Goal: Transaction & Acquisition: Purchase product/service

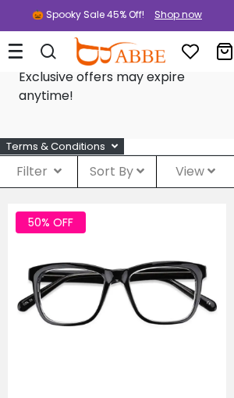
scroll to position [63, 0]
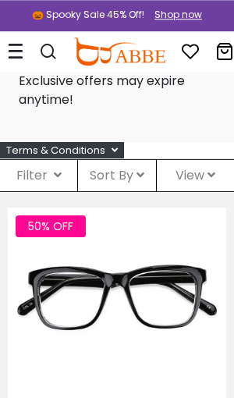
click at [19, 51] on icon at bounding box center [16, 51] width 16 height 16
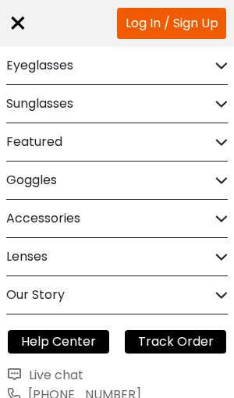
click at [211, 96] on div "Sunglasses" at bounding box center [117, 103] width 222 height 37
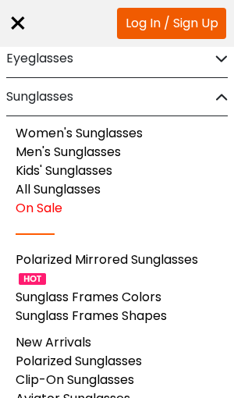
scroll to position [8, 0]
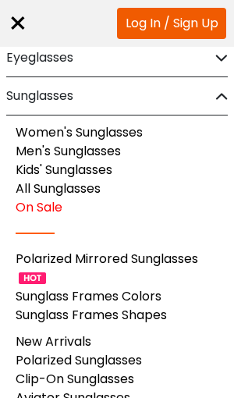
click at [123, 133] on link "Women's Sunglasses" at bounding box center [79, 132] width 127 height 18
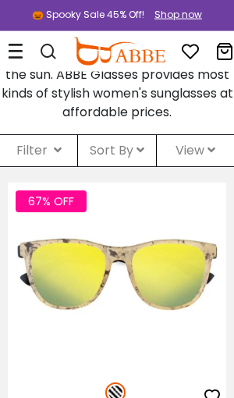
scroll to position [419, 0]
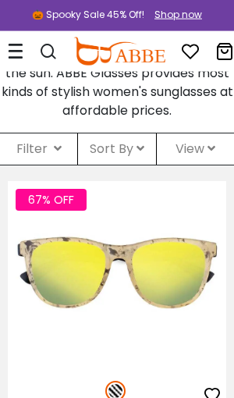
click at [54, 155] on icon at bounding box center [58, 148] width 8 height 12
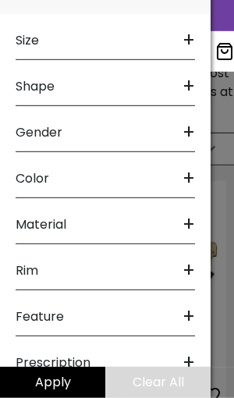
click at [190, 59] on span "+" at bounding box center [189, 40] width 12 height 37
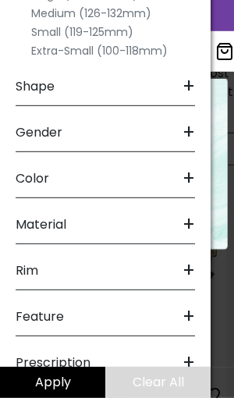
click at [66, 23] on label "Medium (126-132mm)" at bounding box center [91, 13] width 120 height 19
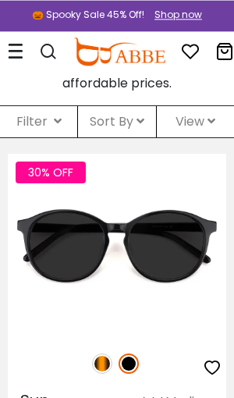
scroll to position [446, 0]
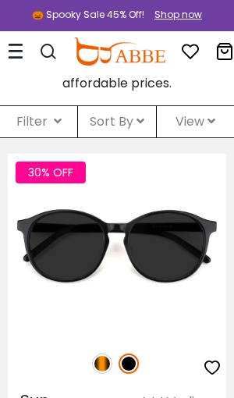
click at [137, 127] on icon at bounding box center [141, 121] width 8 height 12
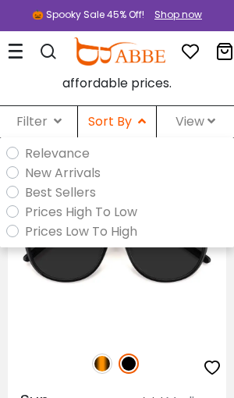
click at [25, 241] on label "Prices Low To High" at bounding box center [81, 232] width 112 height 20
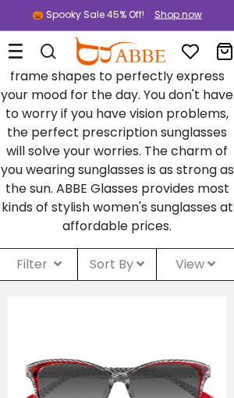
scroll to position [329, 0]
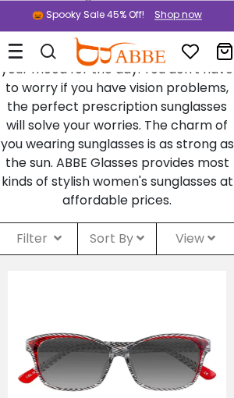
click at [30, 254] on div "Filter ( )" at bounding box center [38, 238] width 77 height 31
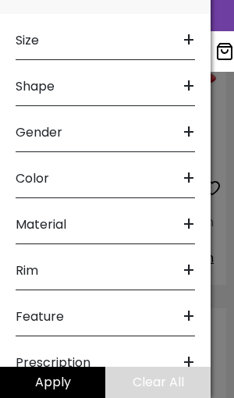
scroll to position [613, 0]
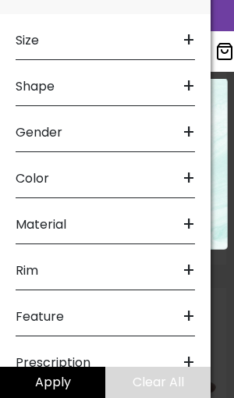
click at [71, 351] on span "Prescription" at bounding box center [53, 362] width 75 height 37
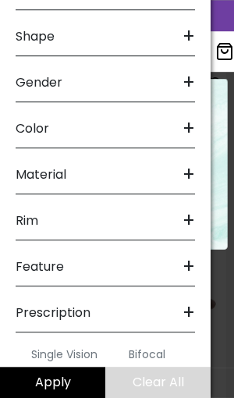
scroll to position [703, 0]
click at [153, 364] on label "Bifocal" at bounding box center [147, 354] width 37 height 19
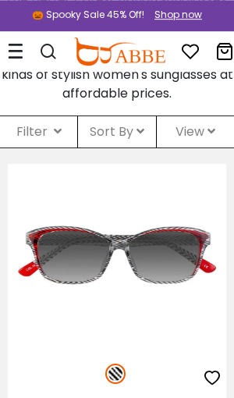
scroll to position [435, 0]
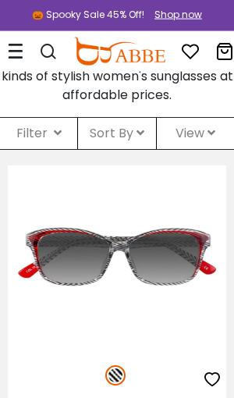
click at [204, 142] on span "View" at bounding box center [196, 133] width 40 height 18
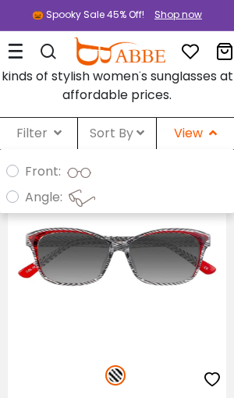
click at [0, 0] on img at bounding box center [0, 0] width 0 height 0
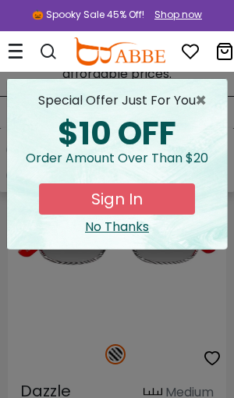
click at [201, 95] on span "×" at bounding box center [205, 100] width 20 height 19
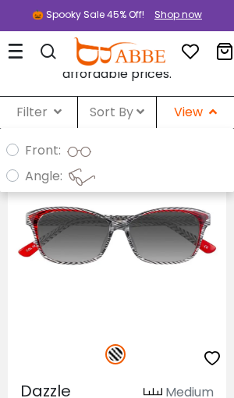
click at [134, 121] on span "Sort By" at bounding box center [117, 112] width 55 height 18
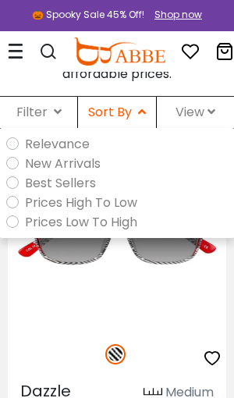
click at [121, 232] on label "Prices Low To High" at bounding box center [81, 222] width 112 height 20
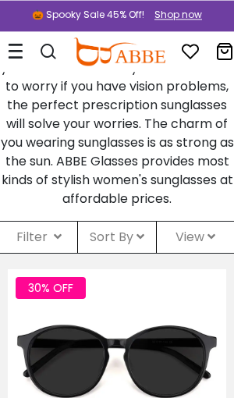
click at [46, 253] on div "Filter ( )" at bounding box center [38, 237] width 77 height 31
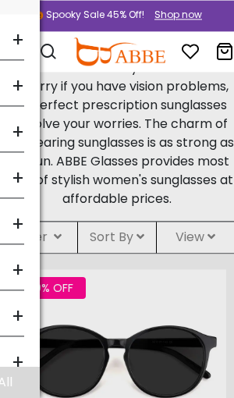
scroll to position [331, 0]
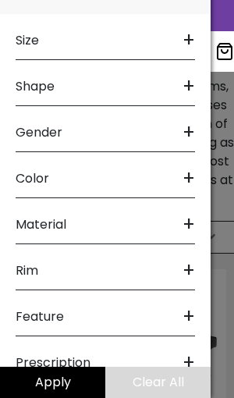
click at [186, 151] on span "+" at bounding box center [189, 132] width 12 height 37
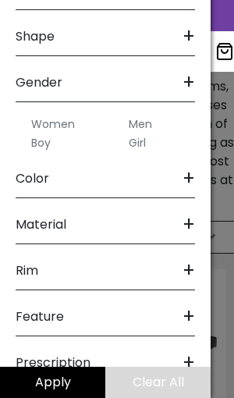
click at [61, 133] on label "Women" at bounding box center [53, 124] width 44 height 19
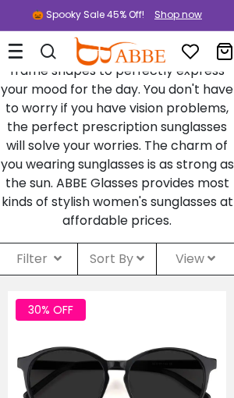
click at [54, 265] on icon at bounding box center [58, 258] width 8 height 12
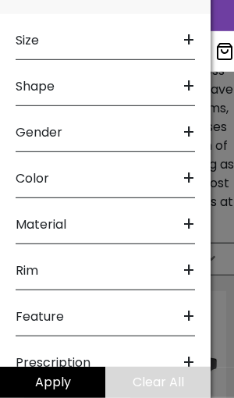
click at [188, 59] on span "+" at bounding box center [189, 40] width 12 height 37
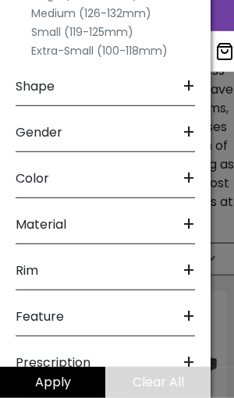
click at [97, 23] on label "Medium (126-132mm)" at bounding box center [91, 13] width 120 height 19
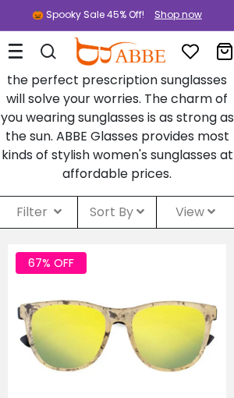
click at [50, 228] on div "Filter ( )" at bounding box center [38, 212] width 77 height 31
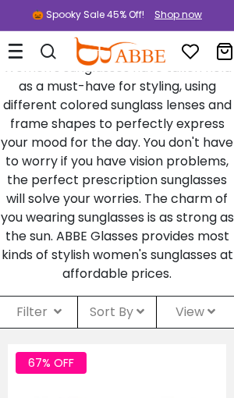
scroll to position [256, 0]
click at [135, 321] on span "Sort By" at bounding box center [117, 312] width 55 height 18
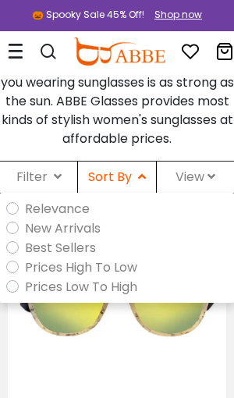
scroll to position [392, 0]
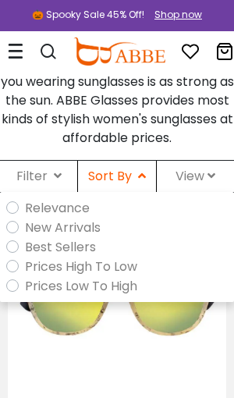
click at [117, 276] on label "Prices High To Low" at bounding box center [81, 267] width 112 height 20
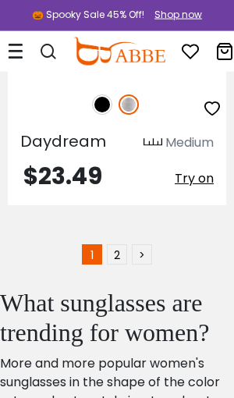
scroll to position [20296, 0]
click at [120, 244] on link "2" at bounding box center [117, 254] width 20 height 20
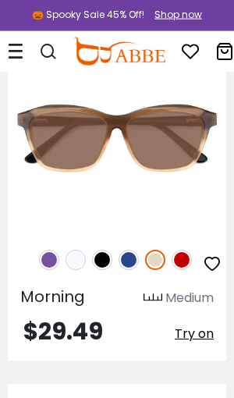
scroll to position [5186, 0]
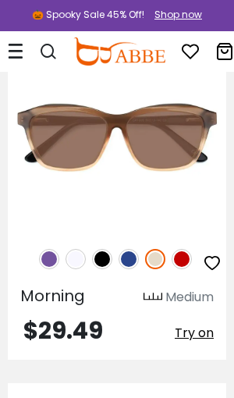
click at [132, 269] on img at bounding box center [129, 259] width 20 height 20
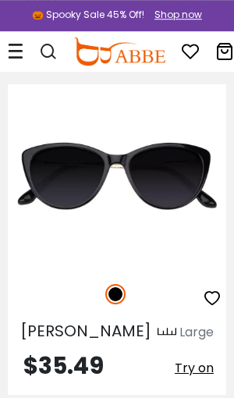
scroll to position [14198, 0]
click at [0, 0] on img at bounding box center [0, 0] width 0 height 0
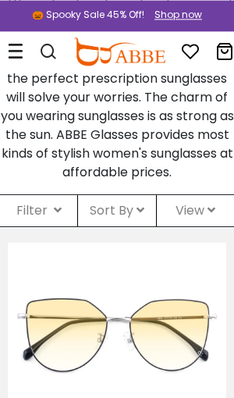
scroll to position [358, 0]
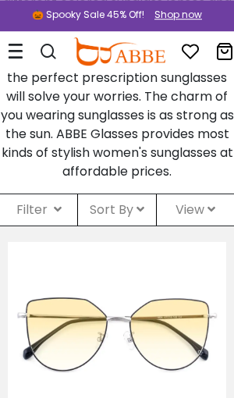
click at [44, 226] on div "Filter ( )" at bounding box center [38, 209] width 77 height 31
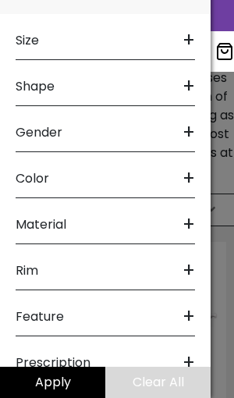
click at [187, 59] on span "+" at bounding box center [189, 40] width 12 height 37
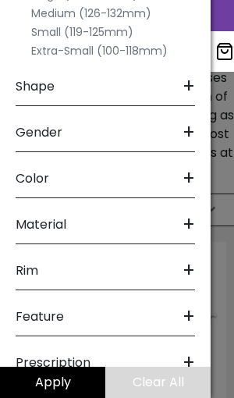
click at [91, 23] on label "Medium (126-132mm)" at bounding box center [91, 13] width 120 height 19
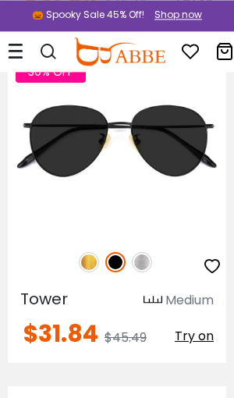
scroll to position [8091, 0]
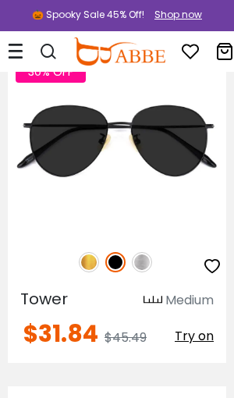
click at [0, 0] on img at bounding box center [0, 0] width 0 height 0
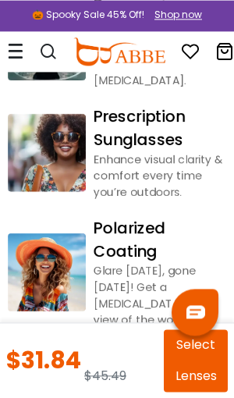
scroll to position [1622, 0]
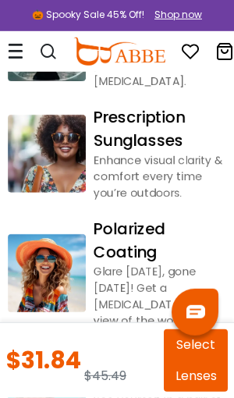
click at [150, 111] on link "Prescription Sunglasses" at bounding box center [160, 128] width 133 height 47
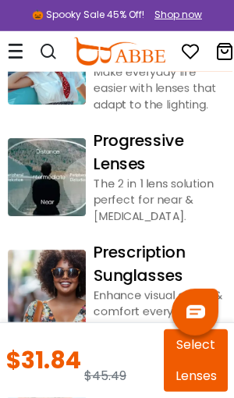
scroll to position [1487, 0]
click at [147, 176] on div "The 2 in 1 lens solution perfect for near & farsightedness." at bounding box center [160, 200] width 133 height 49
click at [133, 129] on link "Progressive Lenses" at bounding box center [160, 152] width 133 height 47
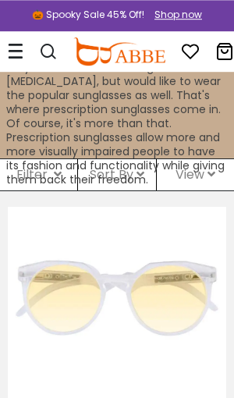
scroll to position [55, 0]
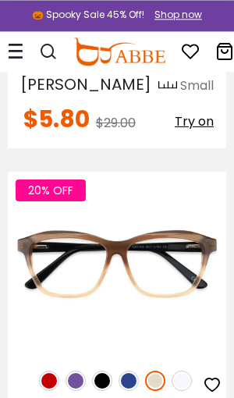
scroll to position [1100, 0]
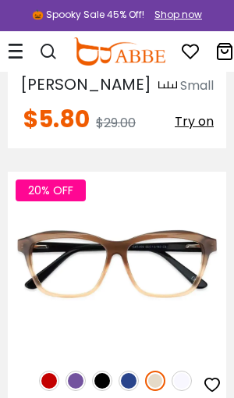
click at [0, 0] on img at bounding box center [0, 0] width 0 height 0
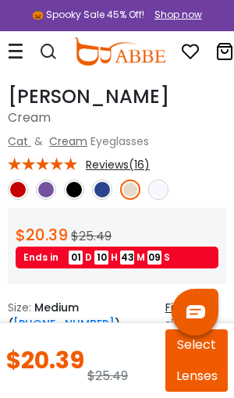
scroll to position [217, 0]
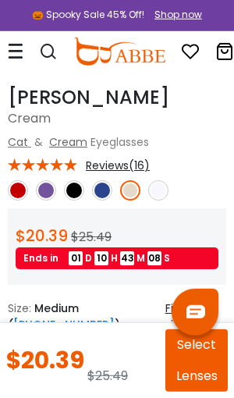
click at [201, 362] on button "Select Lenses" at bounding box center [196, 360] width 62 height 62
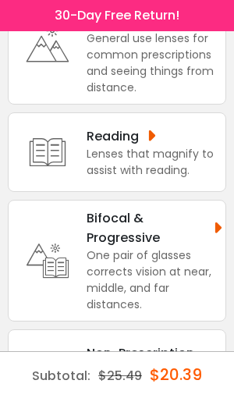
scroll to position [155, 0]
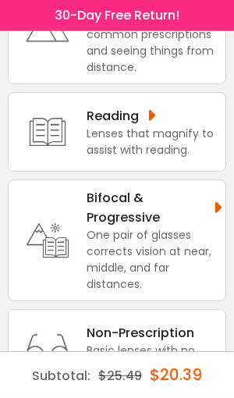
click at [148, 247] on div "One pair of glasses corrects vision at near, middle, and far distances." at bounding box center [155, 260] width 137 height 66
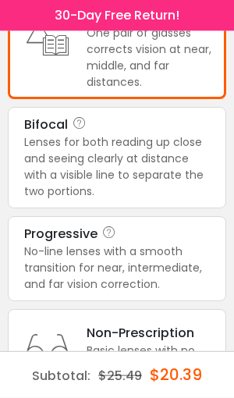
scroll to position [357, 0]
click at [162, 280] on div "No-line lenses with a smooth transition for near, intermediate, and far vision …" at bounding box center [117, 267] width 186 height 49
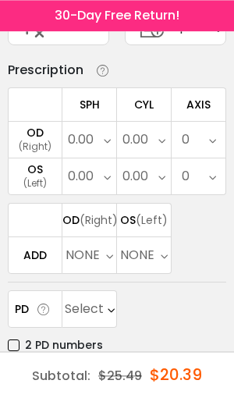
scroll to position [111, 0]
click at [104, 139] on icon at bounding box center [107, 140] width 7 height 36
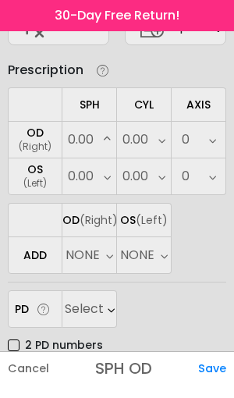
scroll to position [2403, 0]
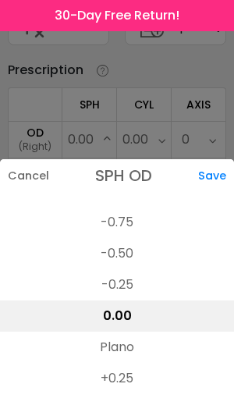
click at [134, 394] on li "+0.25" at bounding box center [117, 378] width 234 height 31
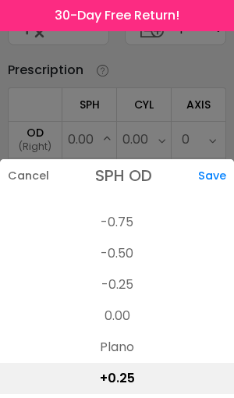
click at [215, 192] on div "Save" at bounding box center [216, 175] width 36 height 33
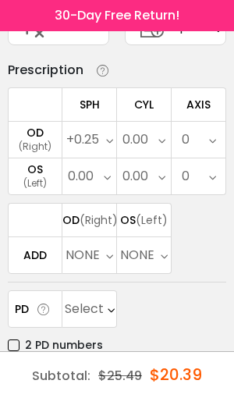
click at [150, 137] on div "0.00" at bounding box center [144, 140] width 54 height 36
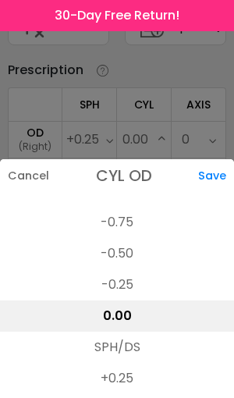
click at [131, 269] on li "-0.50" at bounding box center [117, 253] width 234 height 31
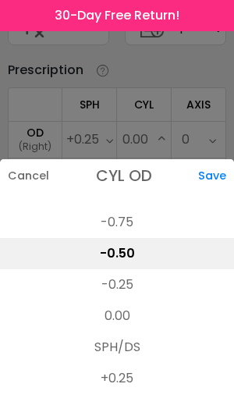
click at [217, 192] on div "Save" at bounding box center [216, 175] width 36 height 33
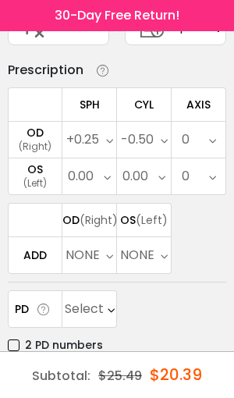
click at [215, 140] on icon at bounding box center [212, 140] width 7 height 36
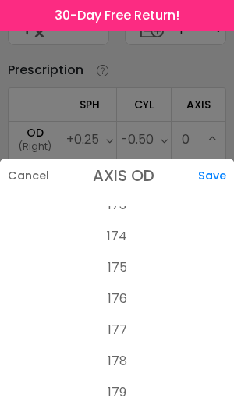
scroll to position [5415, 0]
click at [122, 378] on li "178" at bounding box center [117, 362] width 234 height 31
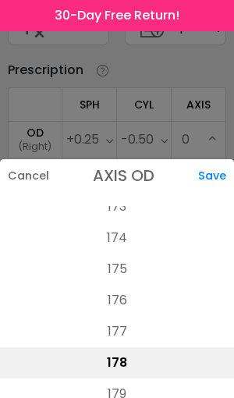
click at [211, 192] on div "Save" at bounding box center [216, 175] width 36 height 33
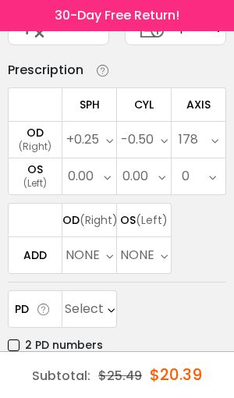
scroll to position [108, 0]
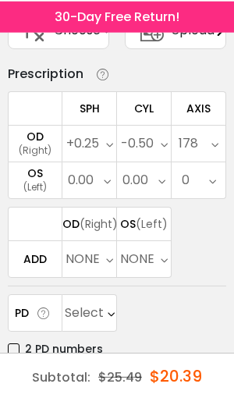
click at [97, 183] on div "0.00" at bounding box center [89, 179] width 54 height 36
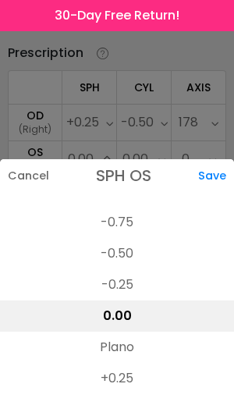
scroll to position [128, 0]
click at [210, 159] on div "Save" at bounding box center [216, 175] width 36 height 33
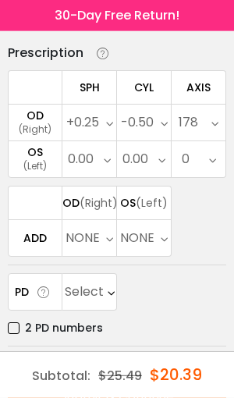
click at [93, 164] on div "0.00" at bounding box center [81, 159] width 26 height 31
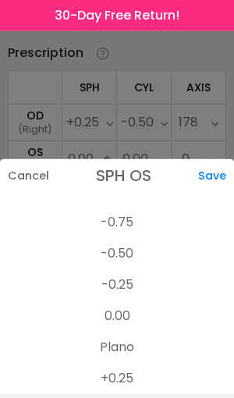
click at [215, 159] on div "Save" at bounding box center [216, 175] width 36 height 33
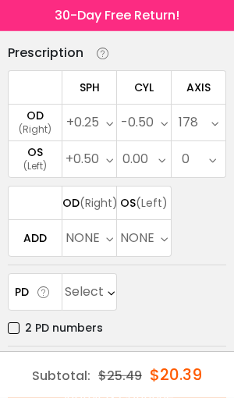
click at [147, 161] on div "0.00" at bounding box center [136, 159] width 26 height 31
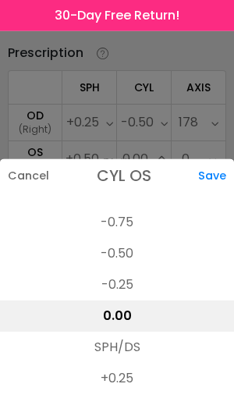
click at [130, 207] on li "-0.75" at bounding box center [117, 222] width 234 height 31
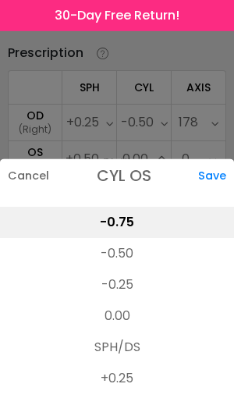
click at [211, 159] on div "Save" at bounding box center [216, 175] width 36 height 33
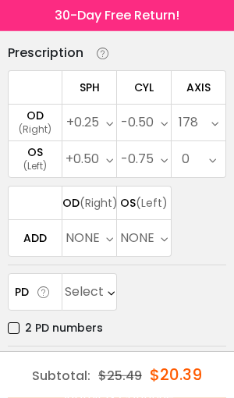
click at [211, 155] on icon at bounding box center [212, 159] width 7 height 36
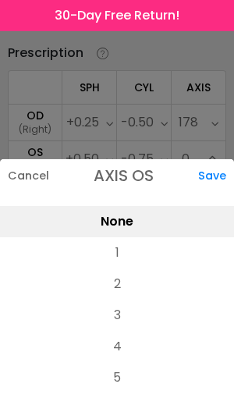
click at [128, 237] on li "1" at bounding box center [117, 252] width 234 height 31
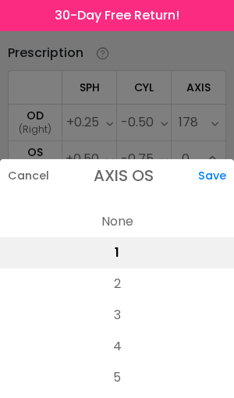
click at [215, 159] on div "Save" at bounding box center [216, 175] width 36 height 33
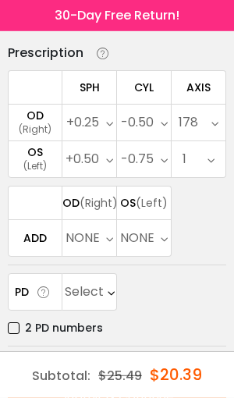
click at [96, 254] on div "NONE" at bounding box center [83, 237] width 34 height 31
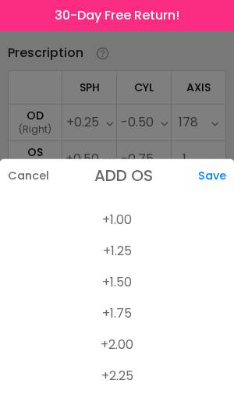
scroll to position [104, 0]
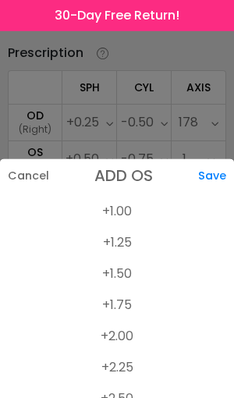
click at [124, 352] on li "+2.25" at bounding box center [117, 367] width 234 height 31
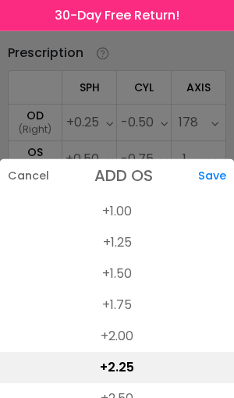
click at [214, 159] on div "Save" at bounding box center [216, 175] width 36 height 33
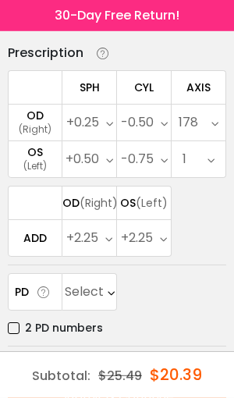
click at [154, 211] on span "(Left)" at bounding box center [152, 203] width 32 height 16
click at [93, 211] on span "(Right)" at bounding box center [99, 203] width 38 height 16
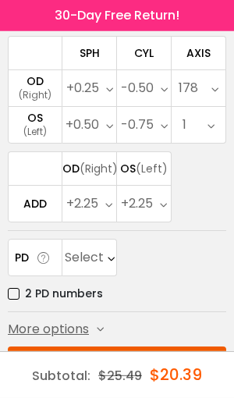
scroll to position [169, 0]
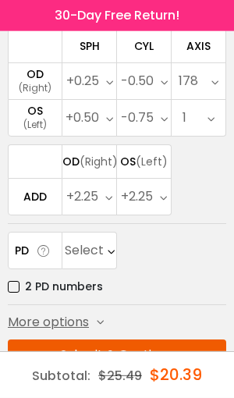
click at [102, 266] on div "Select" at bounding box center [84, 250] width 39 height 31
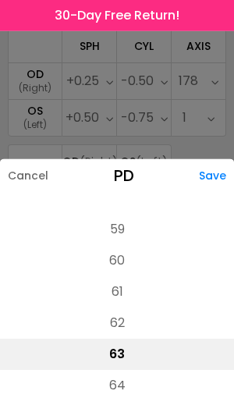
scroll to position [346, 0]
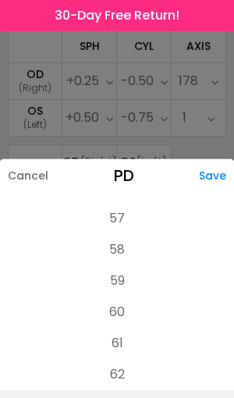
click at [121, 234] on li "57" at bounding box center [117, 218] width 234 height 31
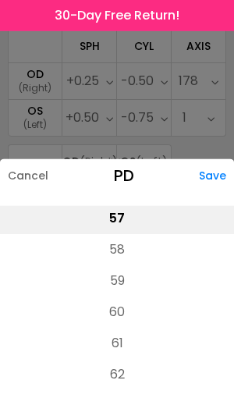
click at [215, 192] on div "Save" at bounding box center [216, 175] width 35 height 33
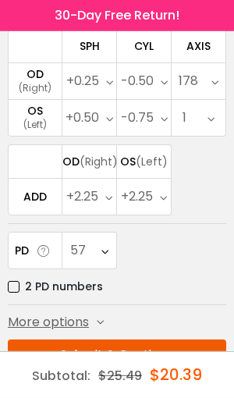
click at [147, 371] on button "Submit & Continue" at bounding box center [117, 354] width 218 height 31
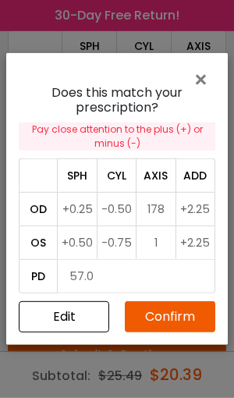
click at [184, 332] on button "Confirm" at bounding box center [170, 316] width 91 height 31
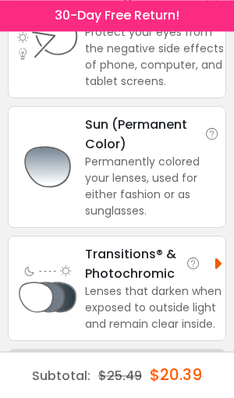
scroll to position [234, 0]
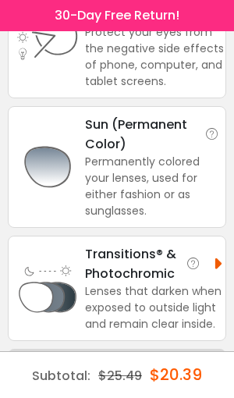
click at [187, 270] on icon at bounding box center [194, 264] width 16 height 16
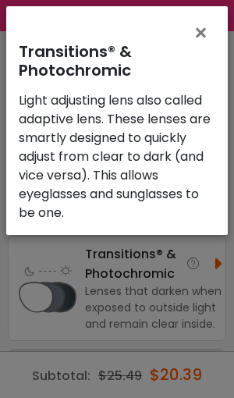
click at [204, 30] on span "×" at bounding box center [204, 33] width 23 height 34
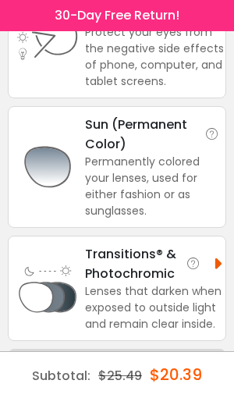
click at [200, 304] on div "Lenses that darken when exposed to outside light and remain clear inside." at bounding box center [154, 307] width 139 height 49
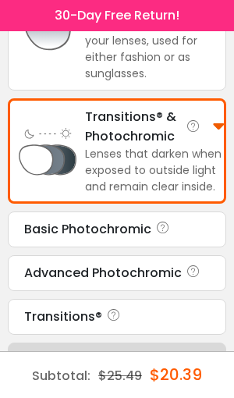
scroll to position [374, 0]
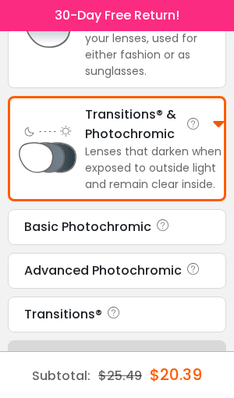
click at [194, 279] on icon at bounding box center [194, 270] width 16 height 19
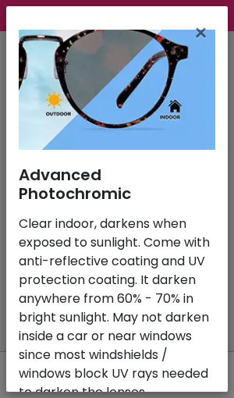
scroll to position [23, 0]
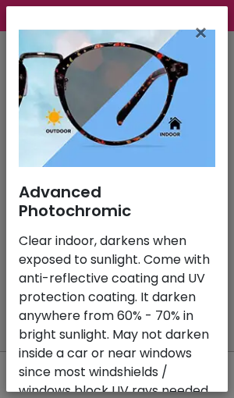
click at [201, 34] on span "×" at bounding box center [204, 33] width 23 height 34
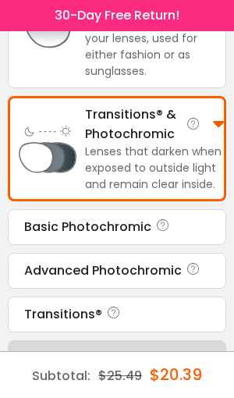
click at [179, 324] on div "Transitions®" at bounding box center [117, 314] width 186 height 19
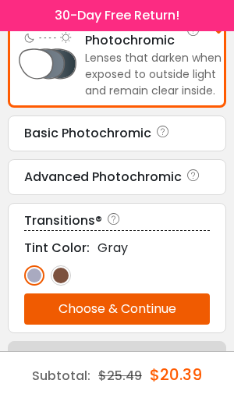
scroll to position [468, 0]
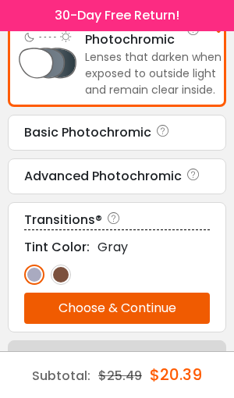
click at [111, 228] on icon at bounding box center [114, 220] width 16 height 19
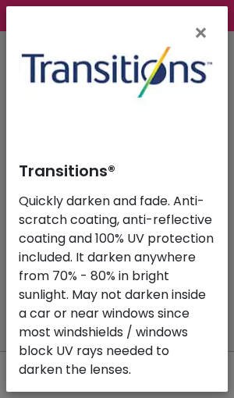
scroll to position [44, 0]
click at [204, 32] on span "×" at bounding box center [204, 33] width 23 height 34
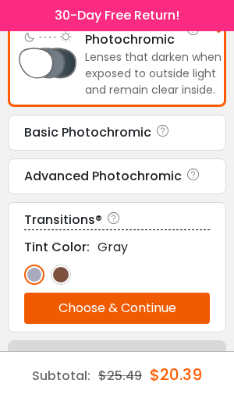
click at [164, 139] on icon at bounding box center [163, 132] width 16 height 19
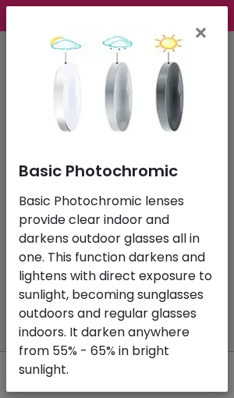
click at [201, 32] on span "×" at bounding box center [204, 33] width 23 height 34
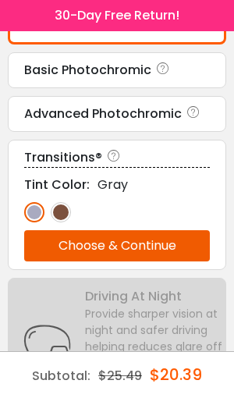
scroll to position [531, 0]
click at [110, 165] on icon at bounding box center [114, 157] width 16 height 19
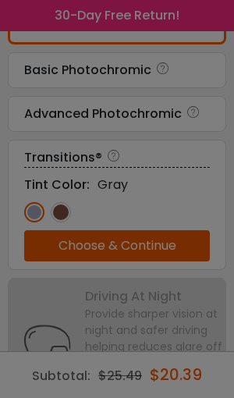
scroll to position [0, 0]
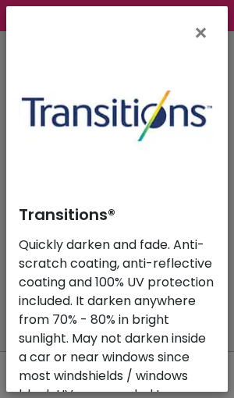
click at [200, 30] on span "×" at bounding box center [204, 33] width 23 height 34
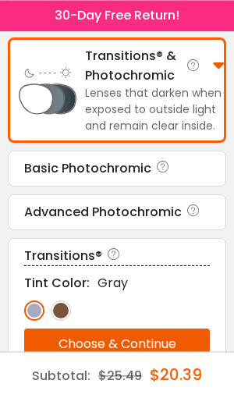
scroll to position [432, 0]
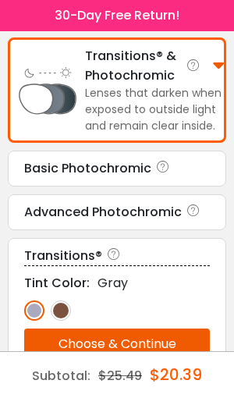
click at [194, 217] on icon at bounding box center [194, 212] width 16 height 19
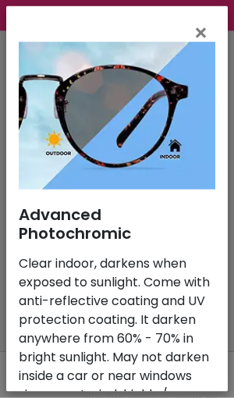
scroll to position [446, 0]
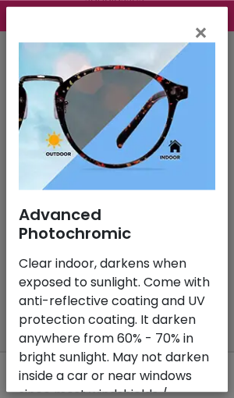
click at [203, 30] on span "×" at bounding box center [204, 33] width 23 height 34
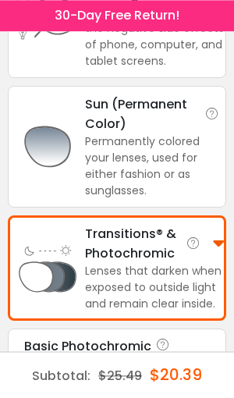
scroll to position [250, 0]
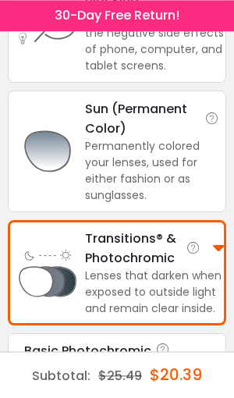
click at [218, 122] on icon at bounding box center [212, 119] width 16 height 16
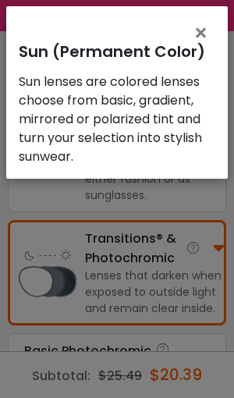
click at [203, 30] on span "×" at bounding box center [204, 33] width 23 height 34
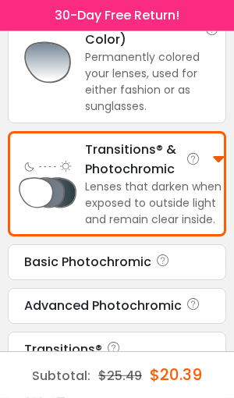
scroll to position [342, 0]
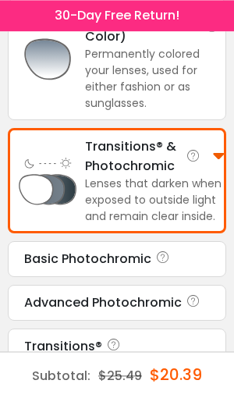
click at [226, 162] on div "Transitions® & Photochromic Lenses that darken when exposed to outside light an…" at bounding box center [117, 180] width 218 height 105
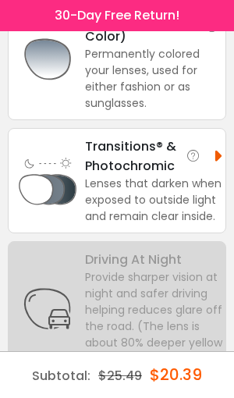
click at [197, 307] on div "Provide sharper vision at night and safer driving helping reduces glare off the…" at bounding box center [154, 318] width 139 height 98
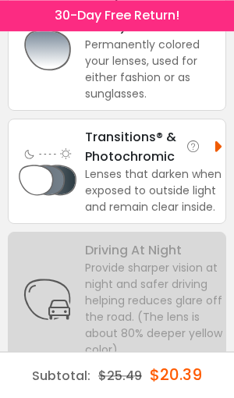
scroll to position [350, 0]
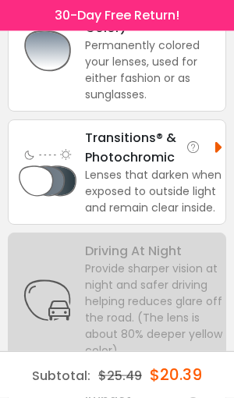
click at [140, 157] on div "Transitions® & Photochromic" at bounding box center [154, 147] width 139 height 39
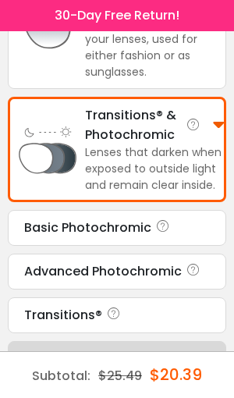
scroll to position [374, 0]
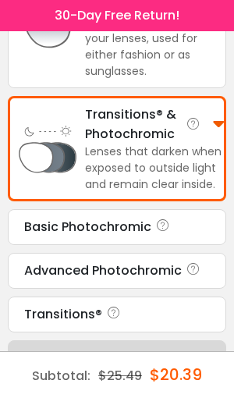
click at [165, 234] on icon at bounding box center [163, 227] width 16 height 19
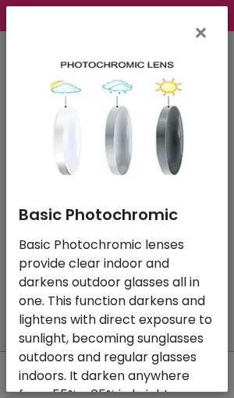
click at [198, 31] on span "×" at bounding box center [204, 33] width 23 height 34
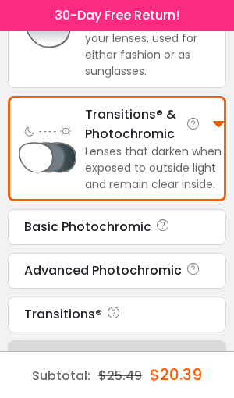
click at [165, 233] on icon at bounding box center [163, 227] width 16 height 19
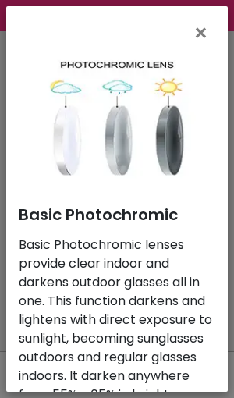
click at [198, 30] on span "×" at bounding box center [204, 33] width 23 height 34
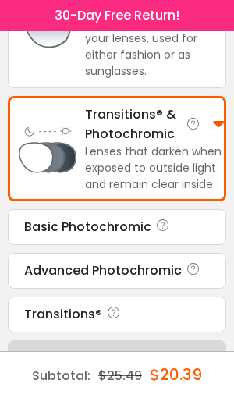
click at [163, 235] on icon at bounding box center [163, 227] width 16 height 19
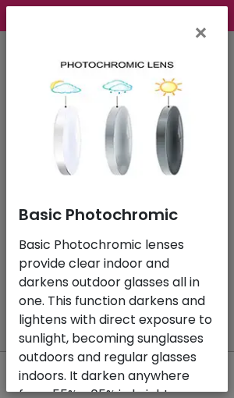
click at [199, 34] on span "×" at bounding box center [204, 33] width 23 height 34
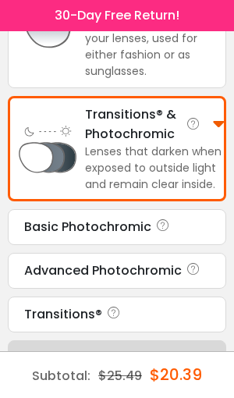
click at [197, 279] on icon at bounding box center [194, 270] width 16 height 19
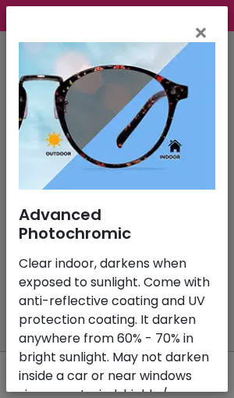
click at [203, 34] on span "×" at bounding box center [204, 33] width 23 height 34
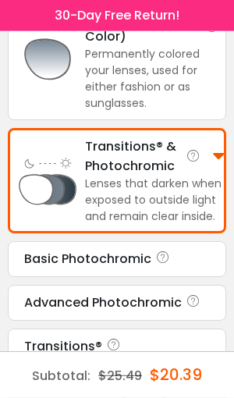
click at [167, 266] on icon at bounding box center [163, 259] width 16 height 19
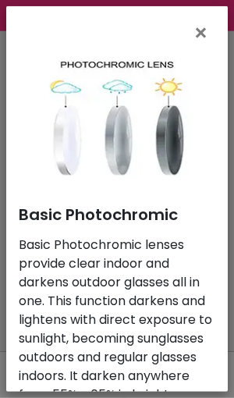
click at [205, 30] on span "×" at bounding box center [204, 33] width 23 height 34
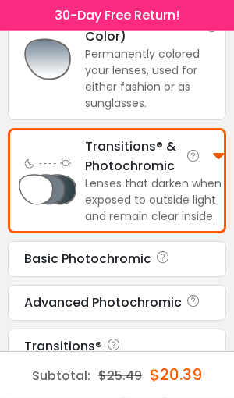
click at [164, 194] on div "Lenses that darken when exposed to outside light and remain clear inside." at bounding box center [154, 200] width 139 height 49
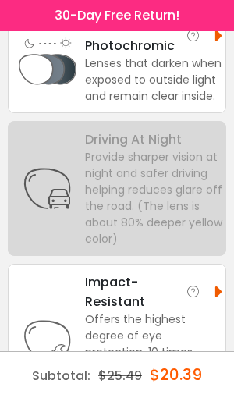
scroll to position [476, 0]
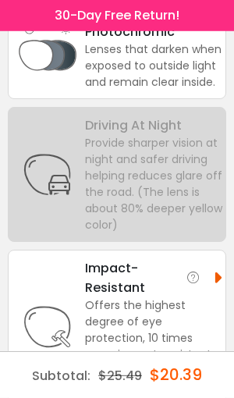
click at [139, 62] on div "Lenses that darken when exposed to outside light and remain clear inside." at bounding box center [154, 65] width 139 height 49
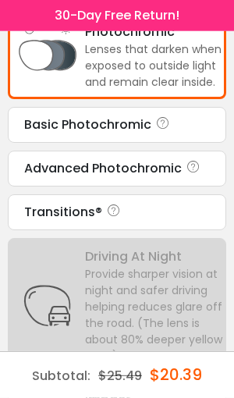
click at [138, 133] on div "Basic Photochromic" at bounding box center [117, 124] width 186 height 19
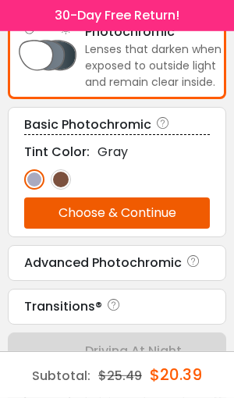
click at [66, 188] on img at bounding box center [61, 179] width 20 height 20
click at [35, 190] on img at bounding box center [34, 179] width 20 height 20
click at [193, 268] on icon at bounding box center [194, 263] width 16 height 19
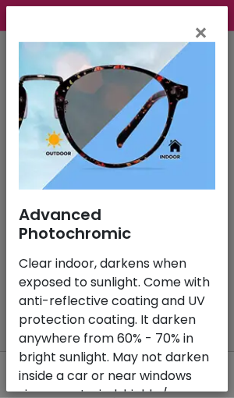
scroll to position [535, 0]
click at [201, 30] on span "×" at bounding box center [204, 33] width 23 height 34
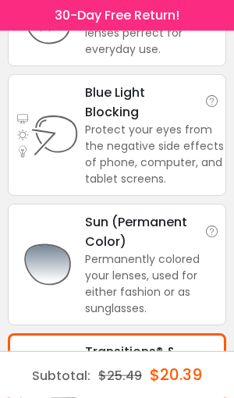
scroll to position [140, 0]
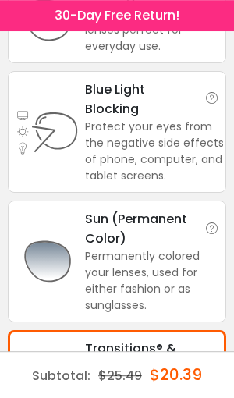
click at [212, 97] on icon at bounding box center [212, 98] width 16 height 16
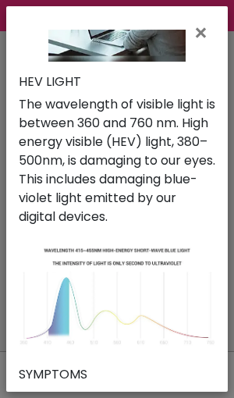
scroll to position [275, 0]
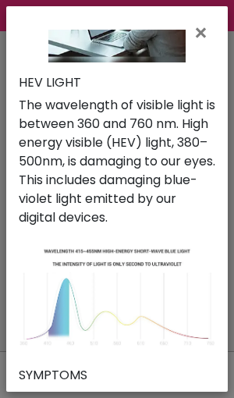
click at [147, 158] on p "The wavelength of visible light is between 360 and 760 nm. High energy visible …" at bounding box center [117, 161] width 197 height 131
click at [155, 175] on p "The wavelength of visible light is between 360 and 760 nm. High energy visible …" at bounding box center [117, 161] width 197 height 131
click at [204, 34] on span "×" at bounding box center [204, 33] width 23 height 34
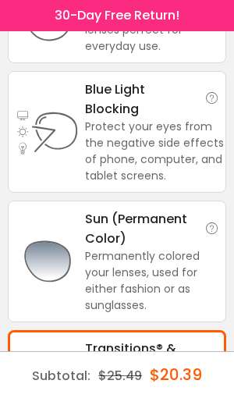
click at [170, 150] on div "Protect your eyes from the negative side effects of phone, computer, and tablet…" at bounding box center [154, 152] width 139 height 66
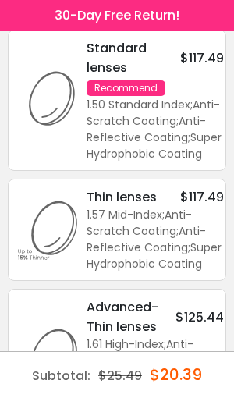
scroll to position [0, 0]
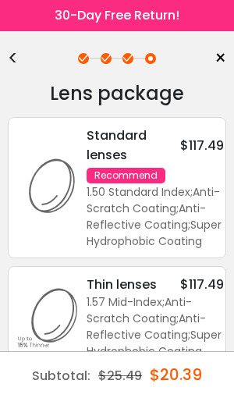
click at [226, 56] on span "×" at bounding box center [221, 58] width 12 height 23
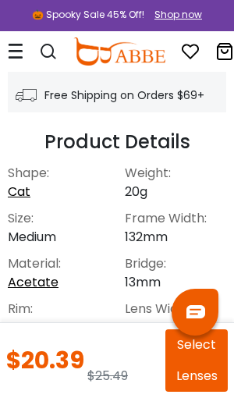
scroll to position [610, 0]
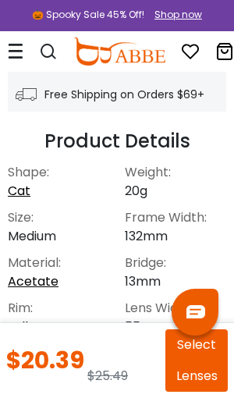
click at [195, 356] on button "Select Lenses" at bounding box center [196, 360] width 62 height 62
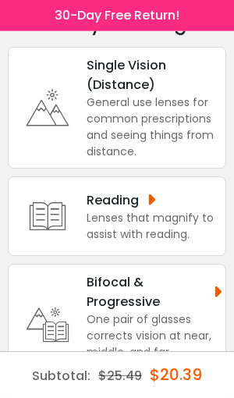
scroll to position [73, 0]
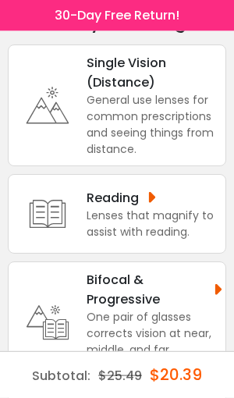
click at [137, 304] on div "Bifocal & Progressive" at bounding box center [155, 289] width 137 height 39
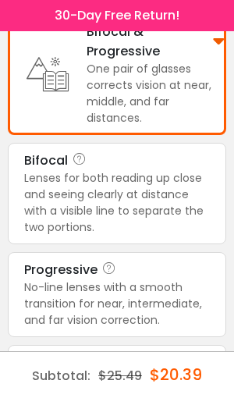
scroll to position [327, 0]
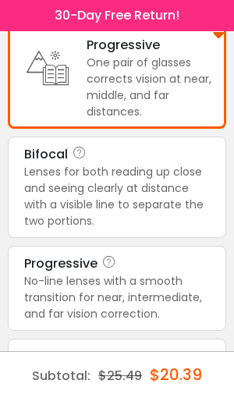
click at [166, 296] on div "No-line lenses with a smooth transition for near, intermediate, and far vision …" at bounding box center [117, 297] width 186 height 49
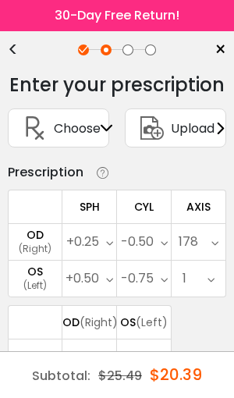
scroll to position [0, 0]
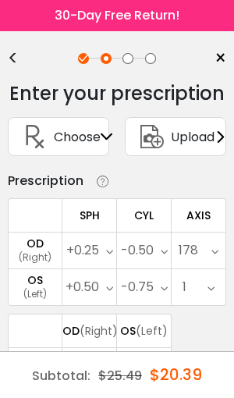
click at [203, 138] on span "Upload" at bounding box center [193, 137] width 44 height 20
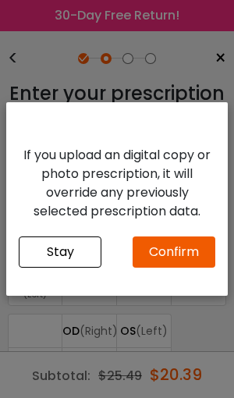
click at [165, 118] on div "If you upload an digital copy or photo prescription, it will override any previ…" at bounding box center [117, 199] width 234 height 398
click at [63, 268] on button "Stay" at bounding box center [60, 251] width 83 height 31
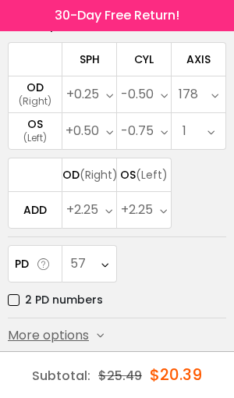
scroll to position [169, 0]
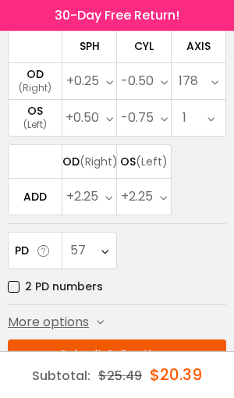
click at [144, 371] on button "Submit & Continue" at bounding box center [117, 354] width 218 height 31
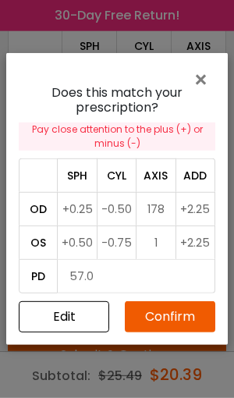
click at [171, 332] on button "Confirm" at bounding box center [170, 316] width 91 height 31
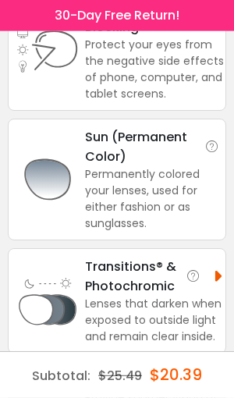
scroll to position [224, 0]
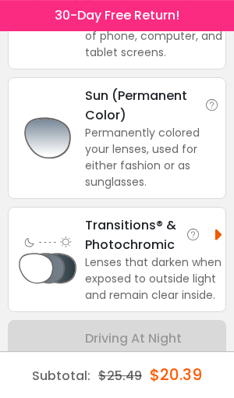
click at [211, 288] on div "Lenses that darken when exposed to outside light and remain clear inside." at bounding box center [154, 278] width 139 height 49
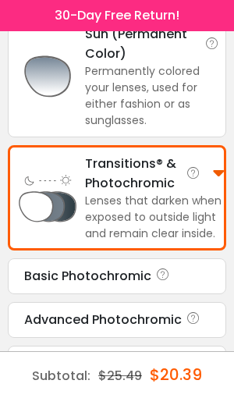
click at [158, 250] on div "Transitions® & Photochromic Lenses that darken when exposed to outside light an…" at bounding box center [117, 197] width 218 height 105
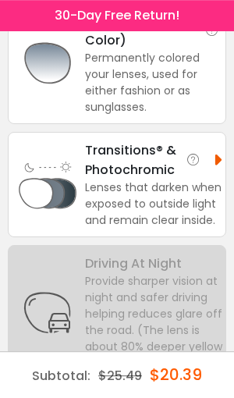
click at [147, 179] on div "Transitions® & Photochromic" at bounding box center [154, 159] width 139 height 39
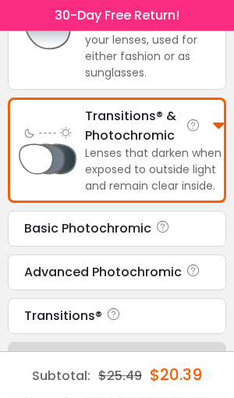
scroll to position [374, 0]
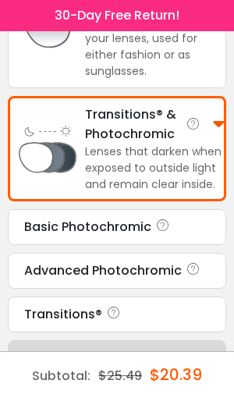
click at [122, 232] on div "Basic Photochromic" at bounding box center [117, 227] width 186 height 19
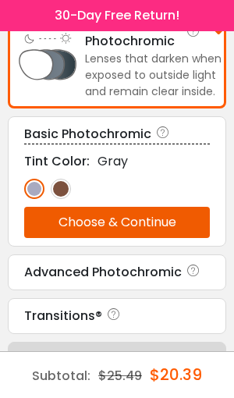
scroll to position [468, 0]
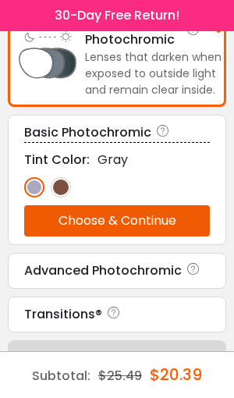
click at [37, 194] on img at bounding box center [34, 187] width 20 height 20
click at [141, 226] on button "Choose & Continue" at bounding box center [117, 220] width 186 height 31
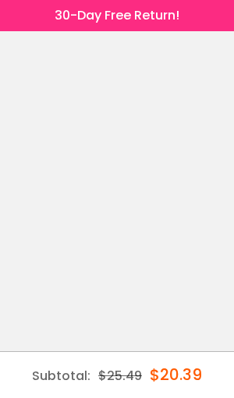
scroll to position [0, 0]
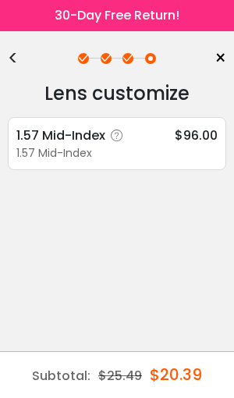
click at [162, 133] on div "1.57 Mid-Index $96.00" at bounding box center [116, 136] width 201 height 20
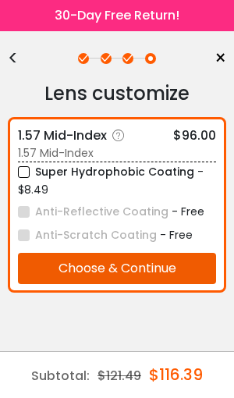
click at [164, 269] on button "Choose & Continue" at bounding box center [117, 268] width 198 height 31
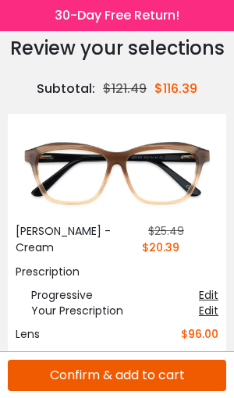
scroll to position [46, 0]
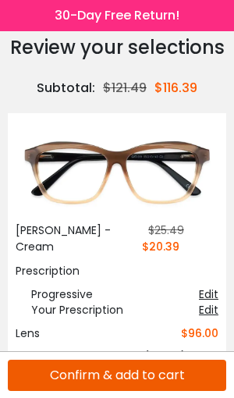
click at [177, 368] on button "Confirm & add to cart" at bounding box center [117, 375] width 218 height 31
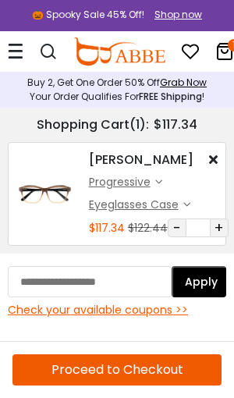
click at [158, 304] on div "Check your available coupons >>" at bounding box center [117, 310] width 218 height 16
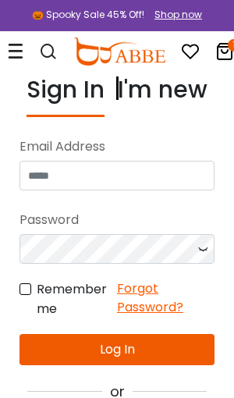
click at [172, 13] on div "Shop now" at bounding box center [179, 15] width 48 height 14
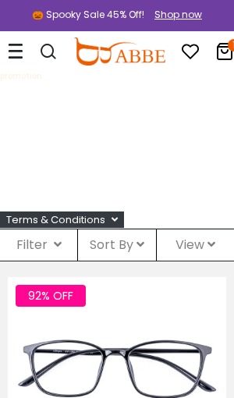
click at [15, 49] on icon at bounding box center [16, 51] width 16 height 16
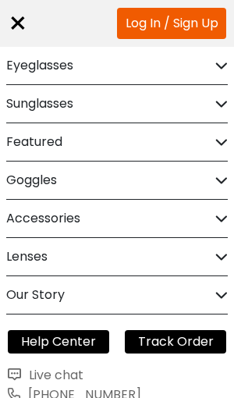
click at [18, 18] on div "×" at bounding box center [18, 23] width 20 height 47
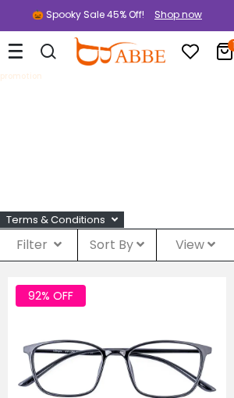
click at [227, 48] on icon at bounding box center [224, 51] width 19 height 19
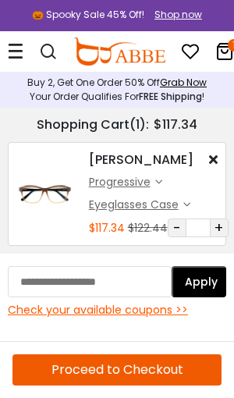
click at [61, 278] on input "text" at bounding box center [90, 281] width 164 height 31
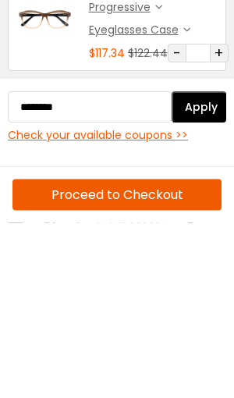
type input "********"
click at [204, 266] on button "Apply" at bounding box center [199, 281] width 55 height 31
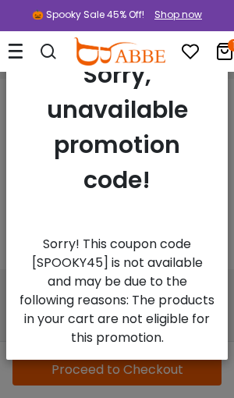
click at [213, 73] on span "×" at bounding box center [210, 60] width 12 height 26
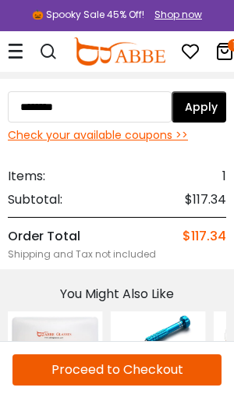
click at [144, 130] on div "Check your available coupons >>" at bounding box center [117, 135] width 218 height 16
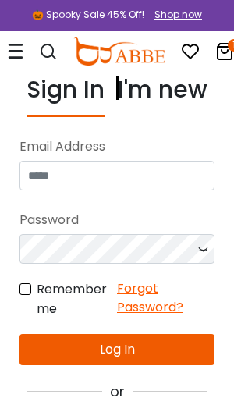
click at [161, 90] on div "I'm new" at bounding box center [163, 94] width 90 height 45
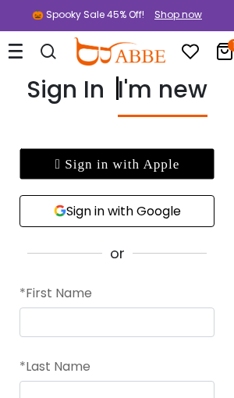
click at [169, 84] on div "I'm new" at bounding box center [163, 94] width 90 height 45
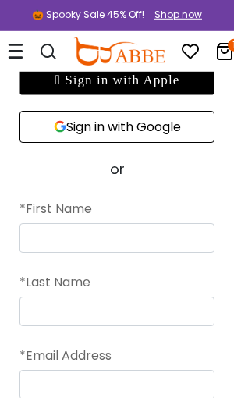
scroll to position [85, 0]
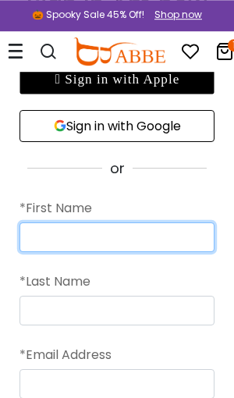
click at [98, 230] on input "text" at bounding box center [117, 237] width 195 height 30
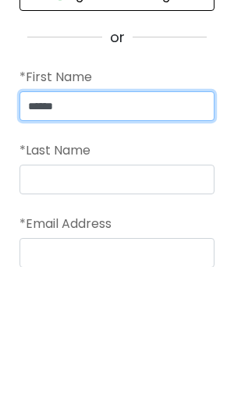
type input "******"
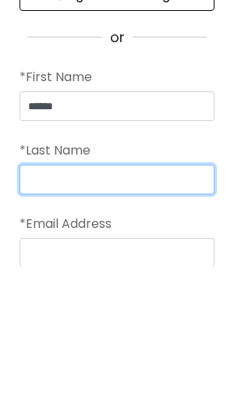
click at [94, 296] on input "text" at bounding box center [117, 311] width 195 height 30
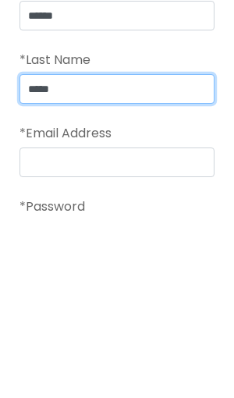
type input "*****"
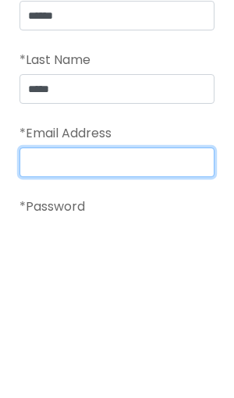
click at [97, 335] on input "email" at bounding box center [117, 350] width 195 height 30
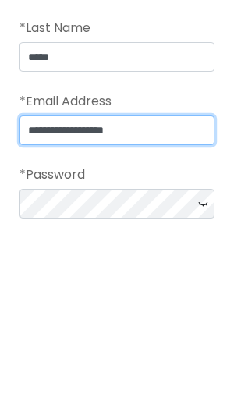
type input "**********"
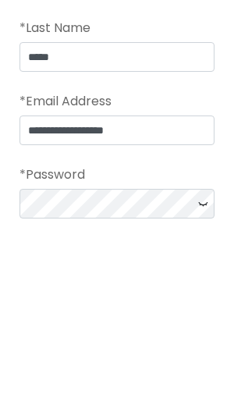
click at [207, 348] on icon at bounding box center [203, 363] width 16 height 30
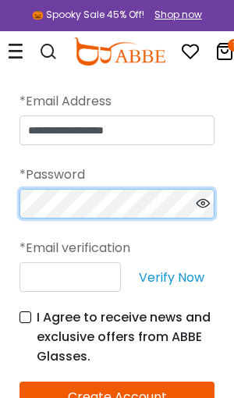
scroll to position [339, 0]
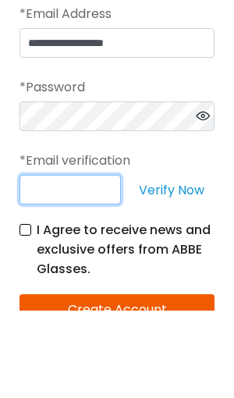
click at [55, 262] on input "text" at bounding box center [70, 277] width 101 height 30
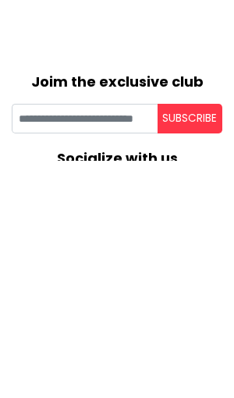
scroll to position [564, 0]
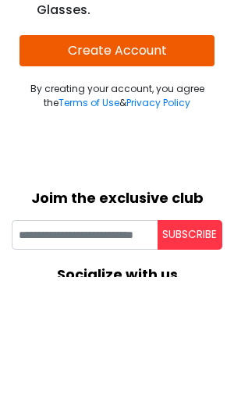
type input "**********"
click at [149, 156] on button "Create Account" at bounding box center [117, 171] width 195 height 31
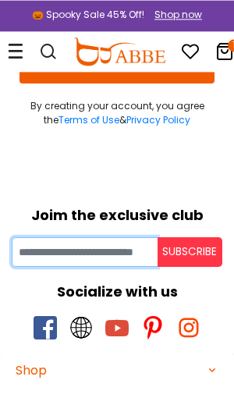
click at [100, 244] on input "Your email" at bounding box center [85, 252] width 146 height 30
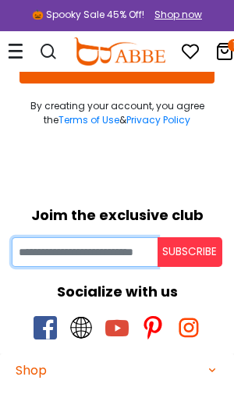
scroll to position [705, 0]
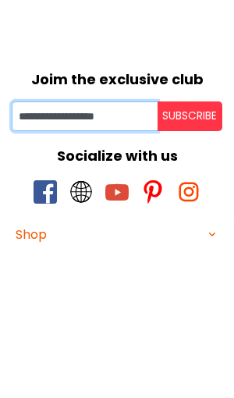
type input "**********"
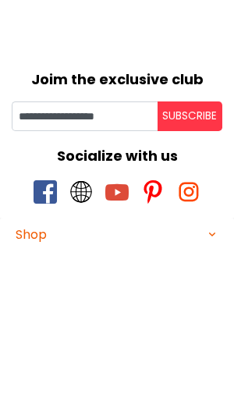
click at [211, 237] on button "Subscribe" at bounding box center [191, 252] width 66 height 30
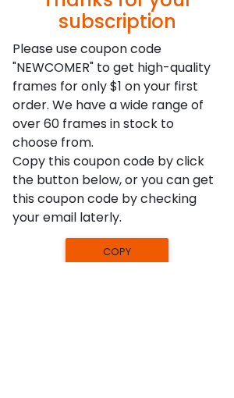
scroll to position [615, 0]
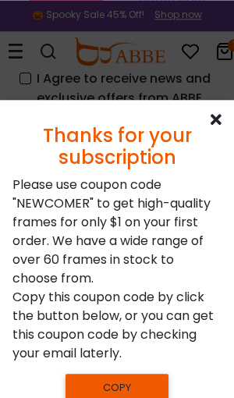
click at [203, 336] on div "Please use coupon code " NEWCOMER " to get high-quality frames for only $1 on y…" at bounding box center [116, 269] width 209 height 187
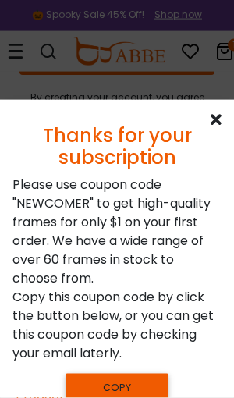
scroll to position [714, 0]
click at [143, 395] on button "Copy" at bounding box center [117, 387] width 103 height 27
click at [218, 128] on icon at bounding box center [216, 120] width 11 height 16
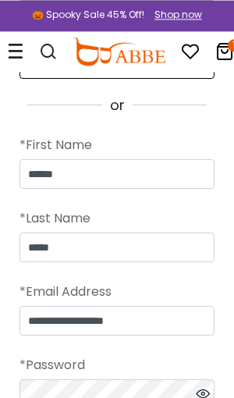
scroll to position [0, 0]
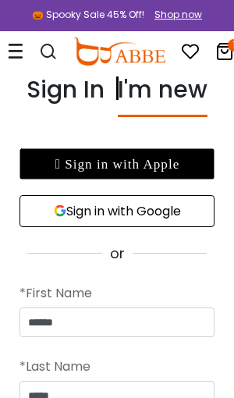
click at [227, 47] on icon at bounding box center [224, 51] width 19 height 19
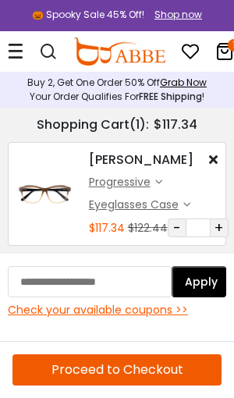
click at [229, 44] on icon "1" at bounding box center [234, 45] width 12 height 12
click at [174, 226] on button "-" at bounding box center [177, 227] width 19 height 19
click at [202, 225] on input "*" at bounding box center [199, 227] width 23 height 19
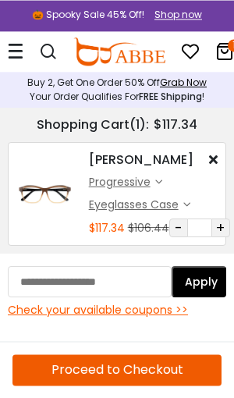
click at [19, 51] on icon at bounding box center [16, 51] width 16 height 16
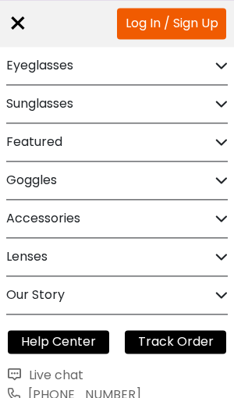
click at [222, 98] on icon at bounding box center [221, 104] width 12 height 12
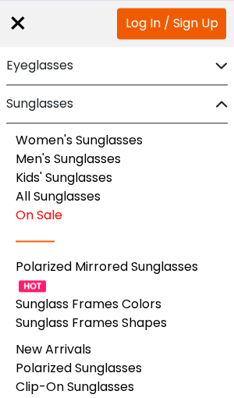
click at [48, 215] on link "On Sale" at bounding box center [39, 215] width 47 height 18
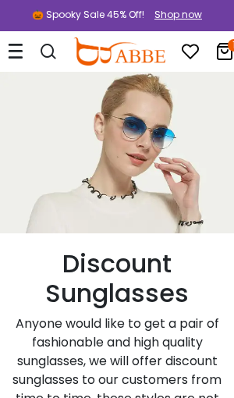
click at [18, 46] on icon at bounding box center [16, 51] width 16 height 16
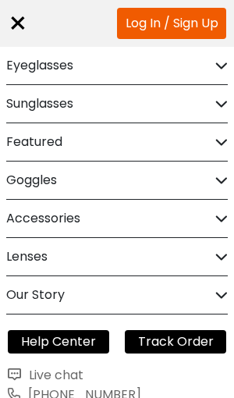
click at [120, 98] on div "Sunglasses" at bounding box center [117, 103] width 222 height 37
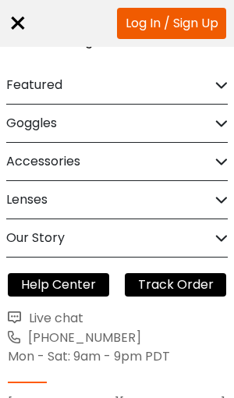
scroll to position [362, 0]
